Goal: Task Accomplishment & Management: Complete application form

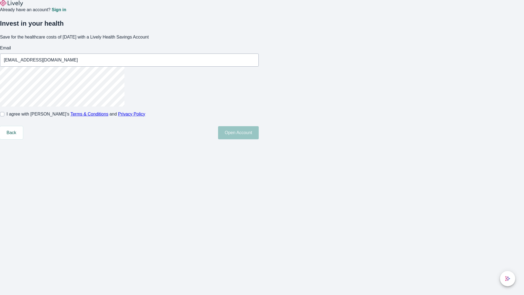
click at [4, 116] on input "I agree with Lively’s Terms & Conditions and Privacy Policy" at bounding box center [2, 114] width 4 height 4
checkbox input "true"
click at [259, 139] on button "Open Account" at bounding box center [238, 132] width 41 height 13
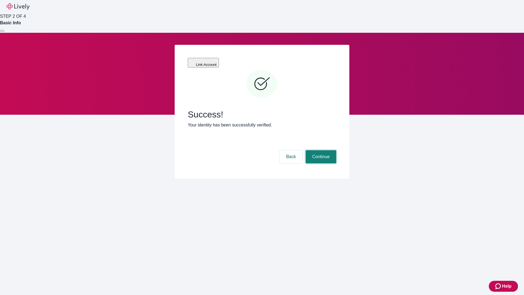
click at [320, 150] on button "Continue" at bounding box center [321, 156] width 31 height 13
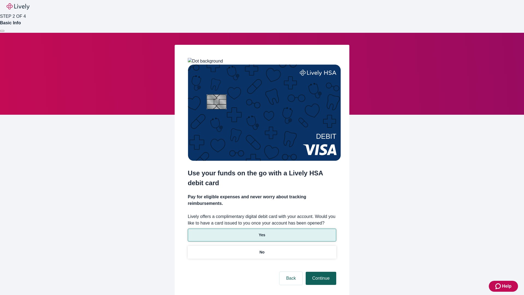
click at [262, 232] on p "Yes" at bounding box center [262, 235] width 7 height 6
click at [320, 272] on button "Continue" at bounding box center [321, 278] width 31 height 13
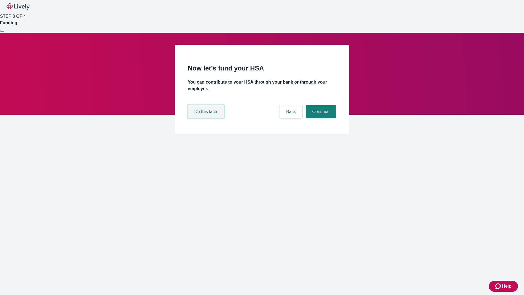
click at [207, 118] on button "Do this later" at bounding box center [206, 111] width 36 height 13
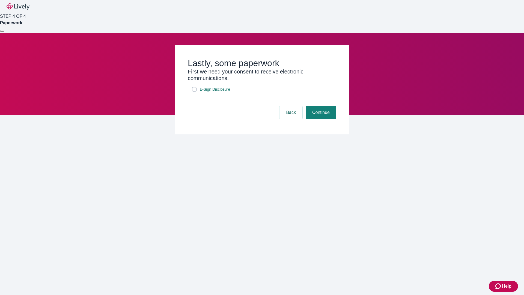
click at [194, 91] on input "E-Sign Disclosure" at bounding box center [194, 89] width 4 height 4
checkbox input "true"
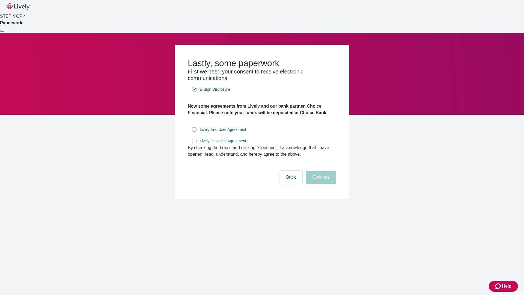
click at [194, 132] on input "Lively End User Agreement" at bounding box center [194, 129] width 4 height 4
checkbox input "true"
click at [194, 143] on input "Lively Custodial Agreement" at bounding box center [194, 141] width 4 height 4
checkbox input "true"
click at [320, 184] on button "Continue" at bounding box center [321, 177] width 31 height 13
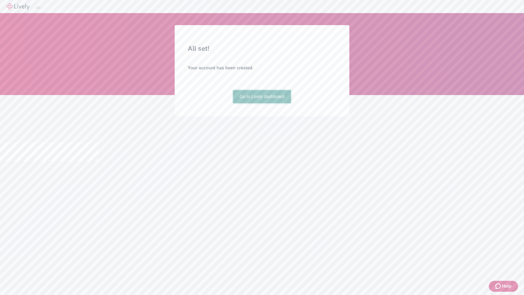
click at [262, 103] on link "Go to Lively dashboard" at bounding box center [262, 96] width 58 height 13
